Goal: Information Seeking & Learning: Learn about a topic

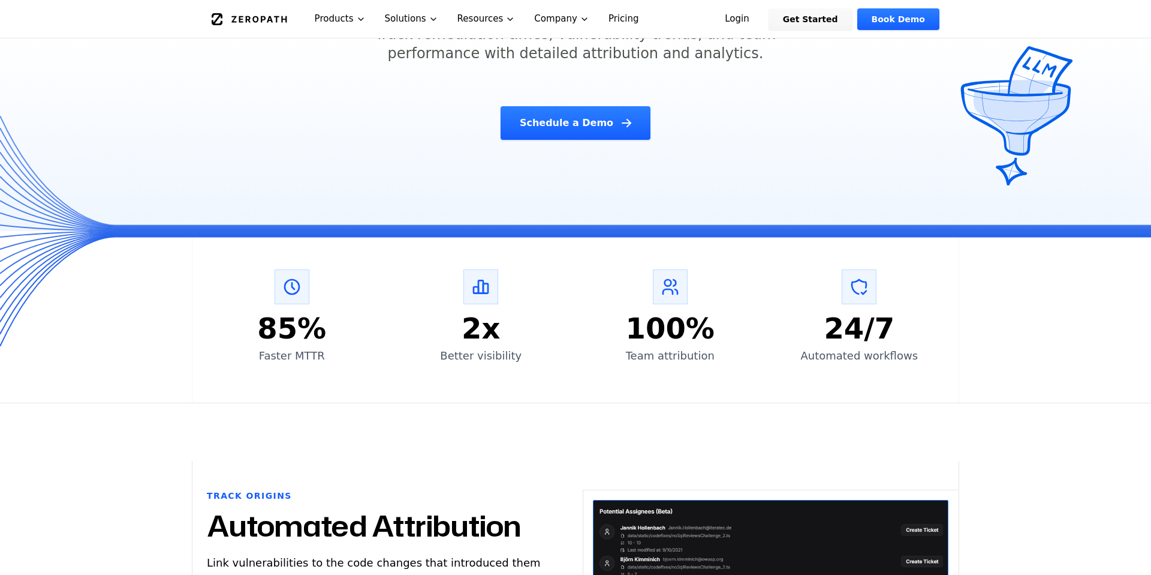
scroll to position [224, 0]
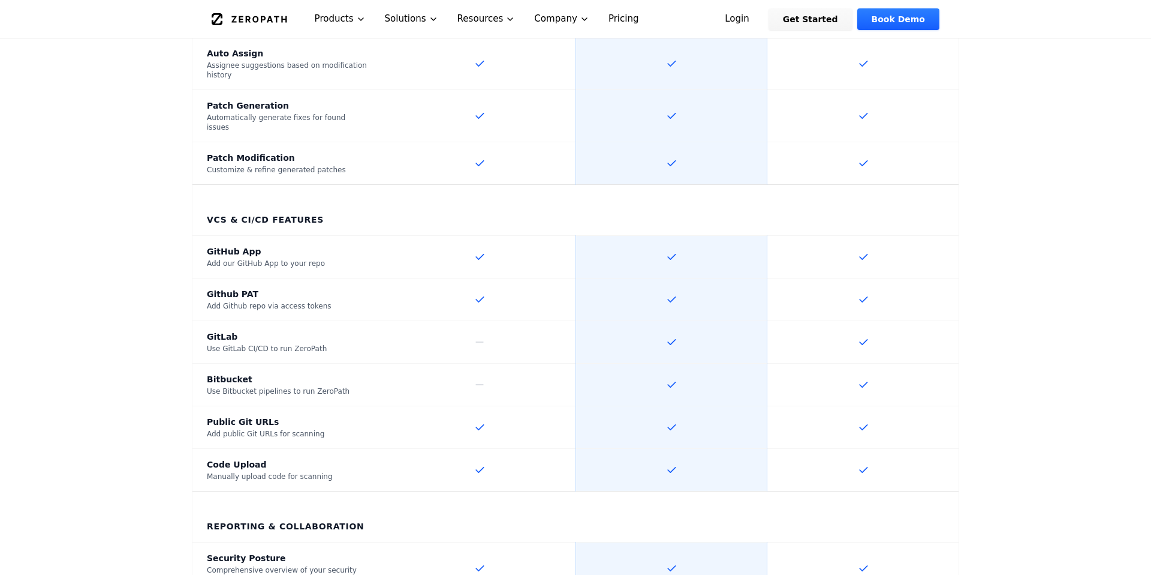
scroll to position [1366, 0]
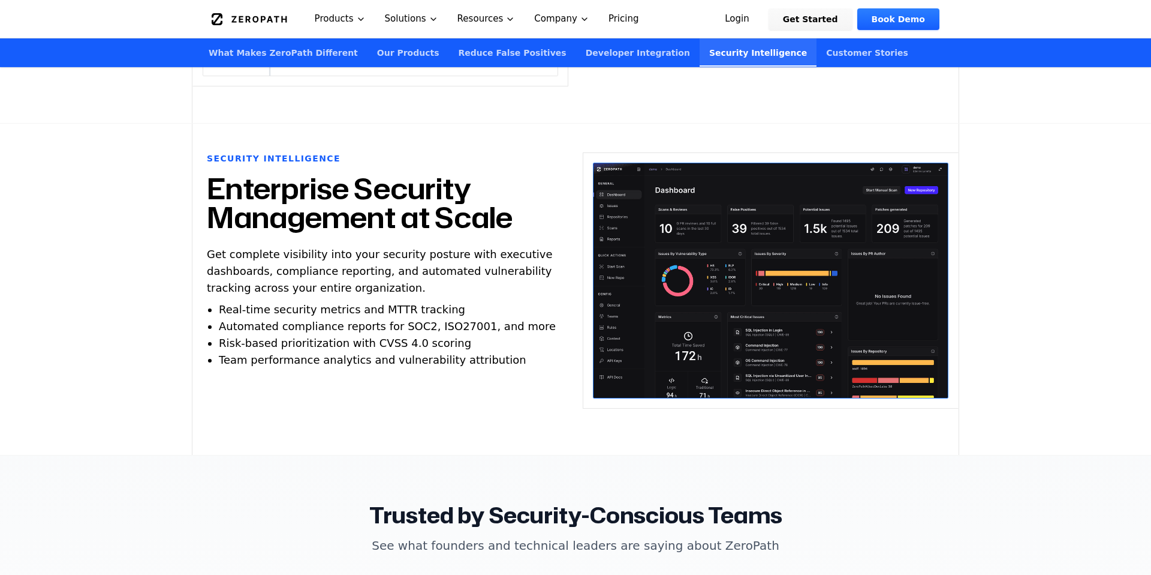
scroll to position [3107, 0]
